Goal: Use online tool/utility

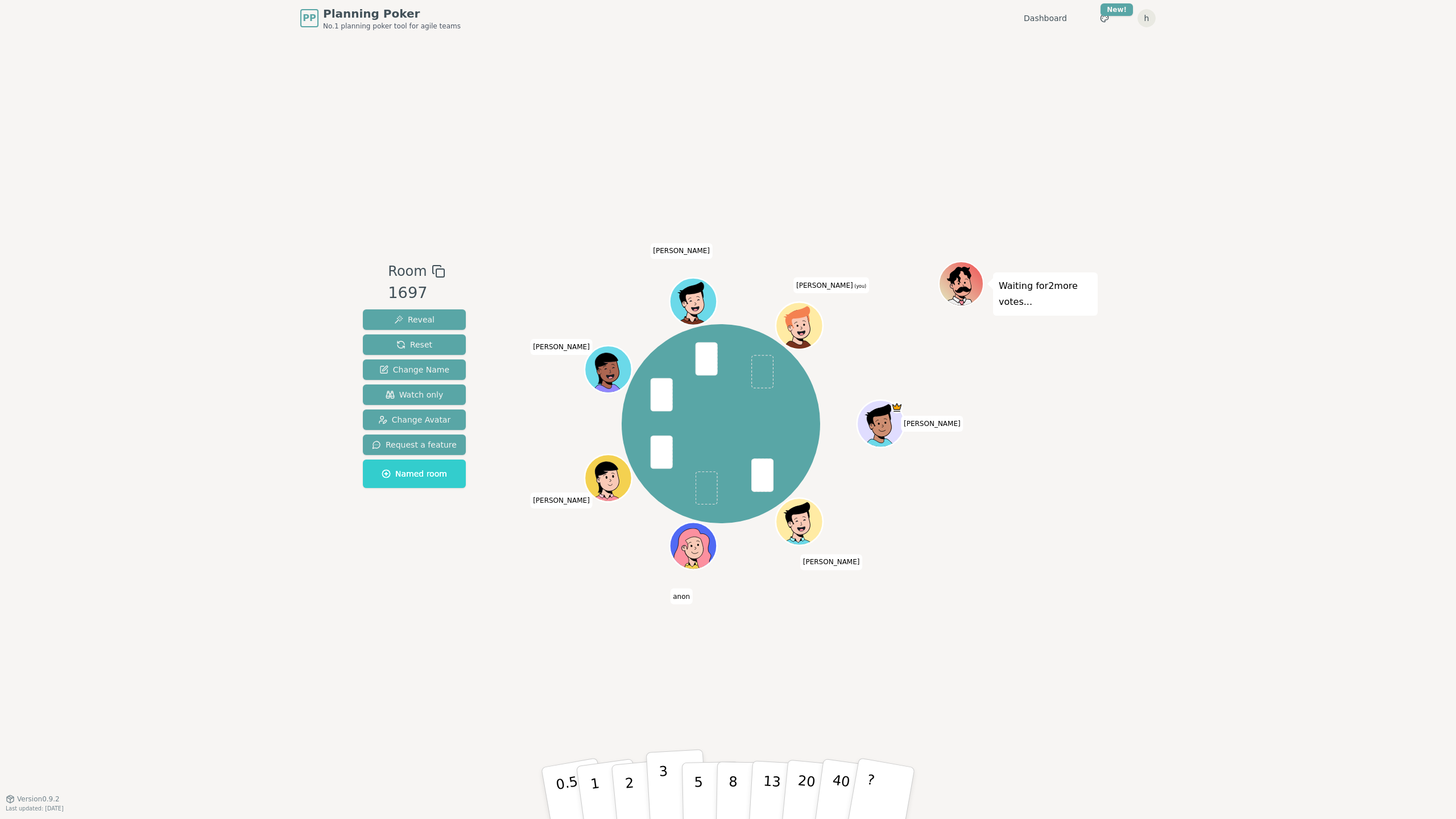
click at [658, 785] on button "3" at bounding box center [677, 793] width 62 height 89
click at [629, 777] on p "2" at bounding box center [630, 794] width 15 height 62
click at [667, 782] on p "3" at bounding box center [665, 793] width 13 height 62
click at [630, 774] on p "2" at bounding box center [630, 794] width 15 height 62
click at [633, 774] on button "2" at bounding box center [643, 793] width 65 height 90
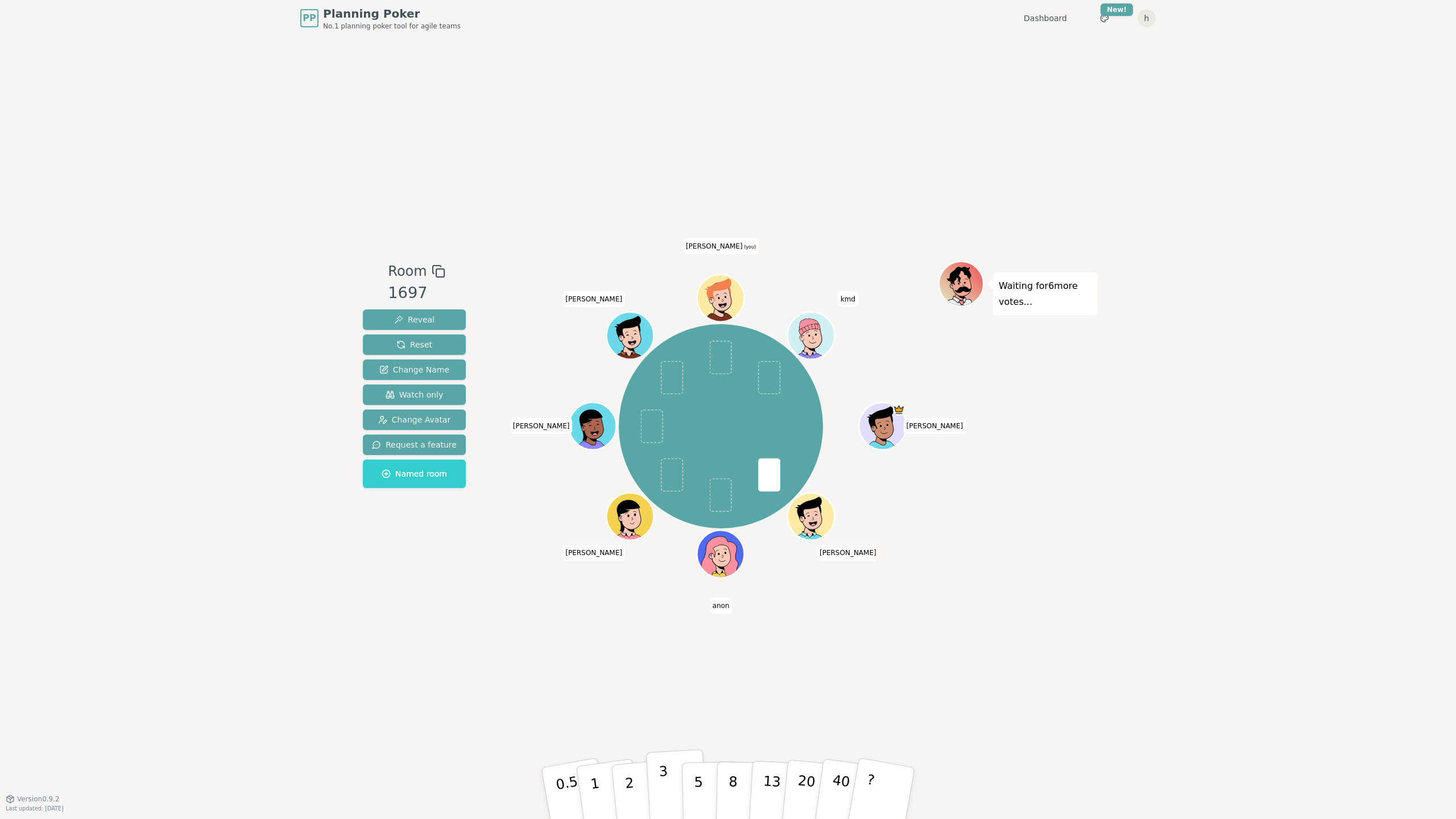
click at [664, 783] on p "3" at bounding box center [665, 793] width 13 height 62
